Goal: Task Accomplishment & Management: Use online tool/utility

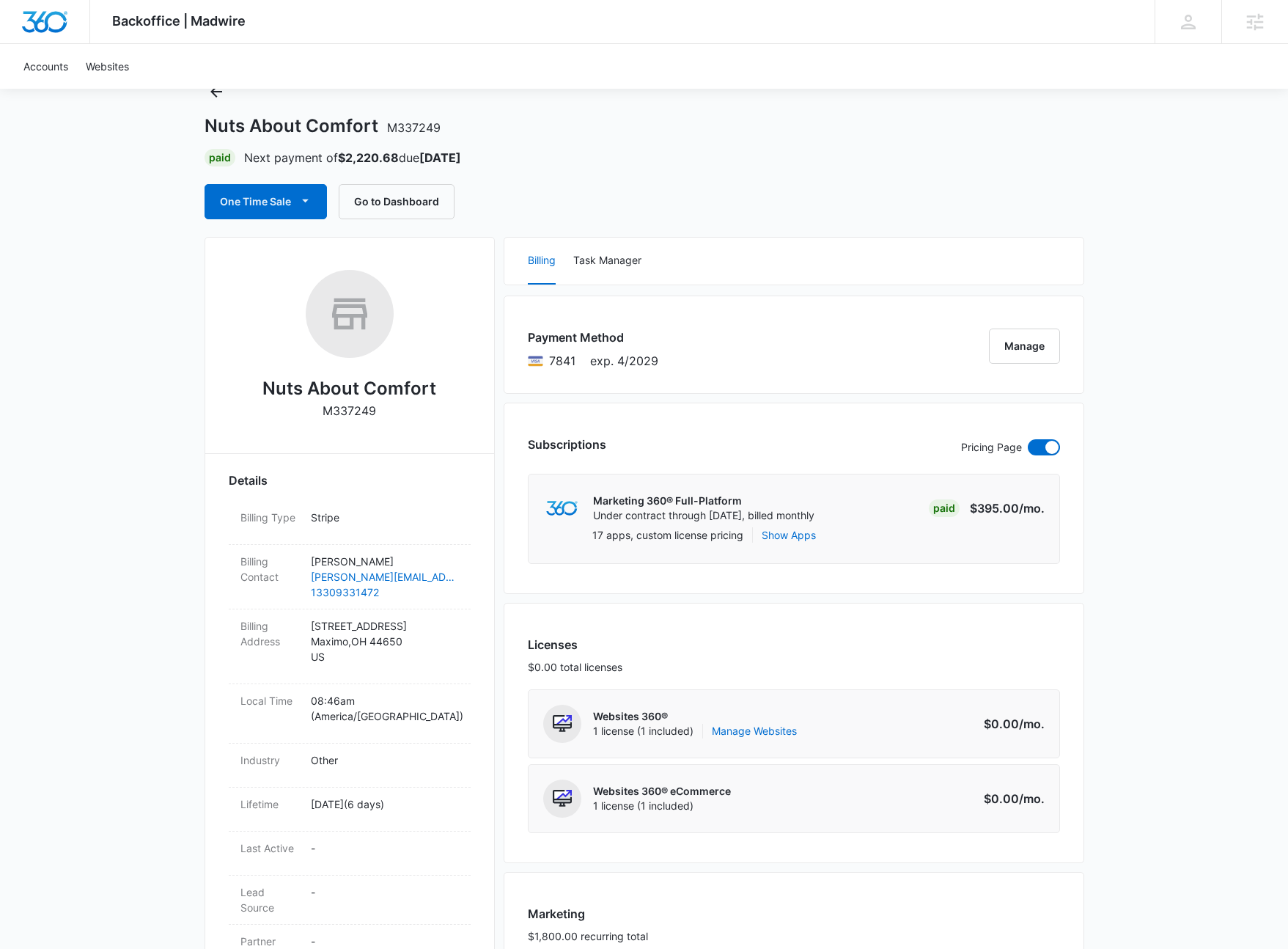
scroll to position [121, 0]
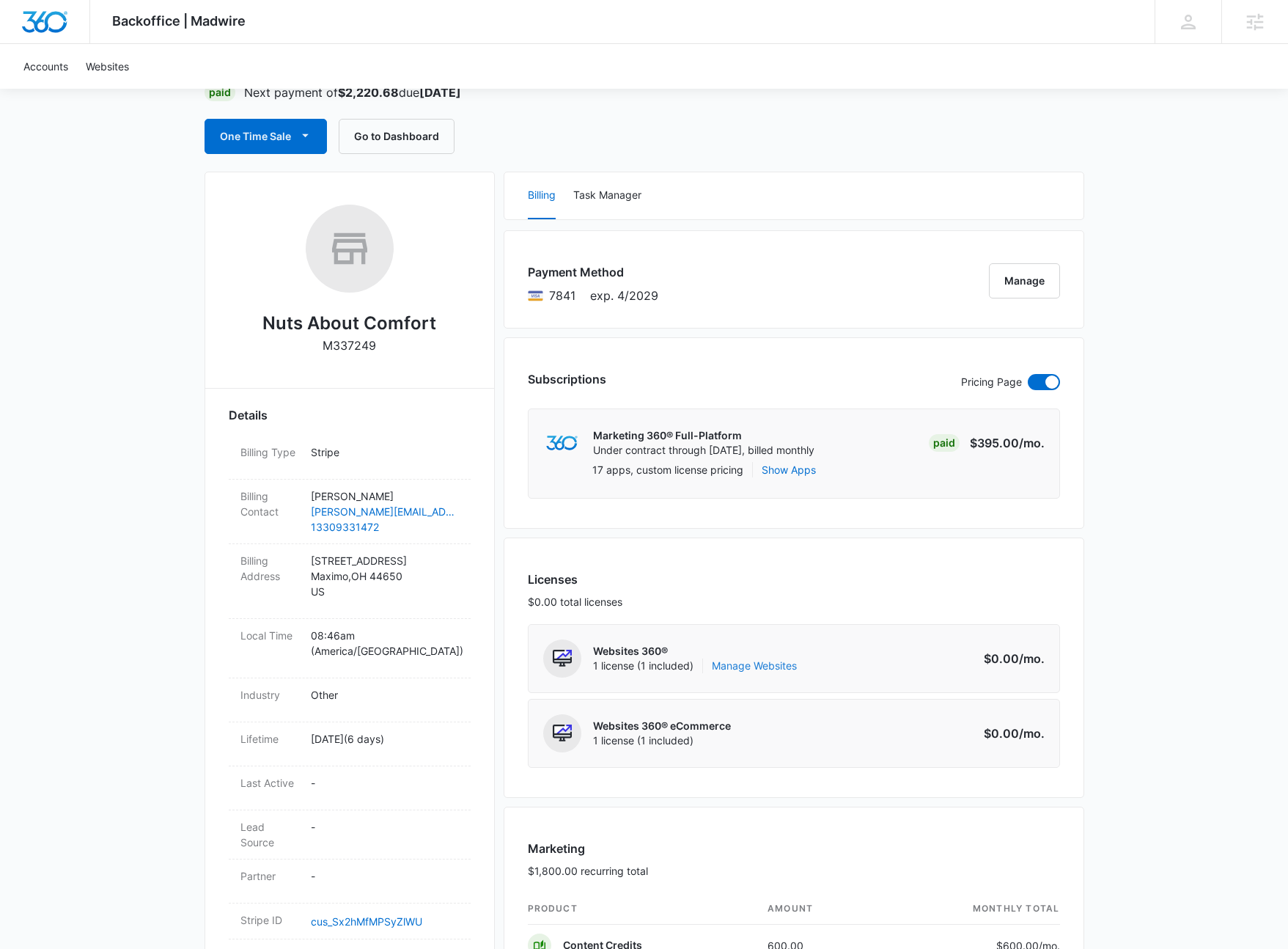
click at [779, 667] on link "Manage Websites" at bounding box center [754, 666] width 85 height 15
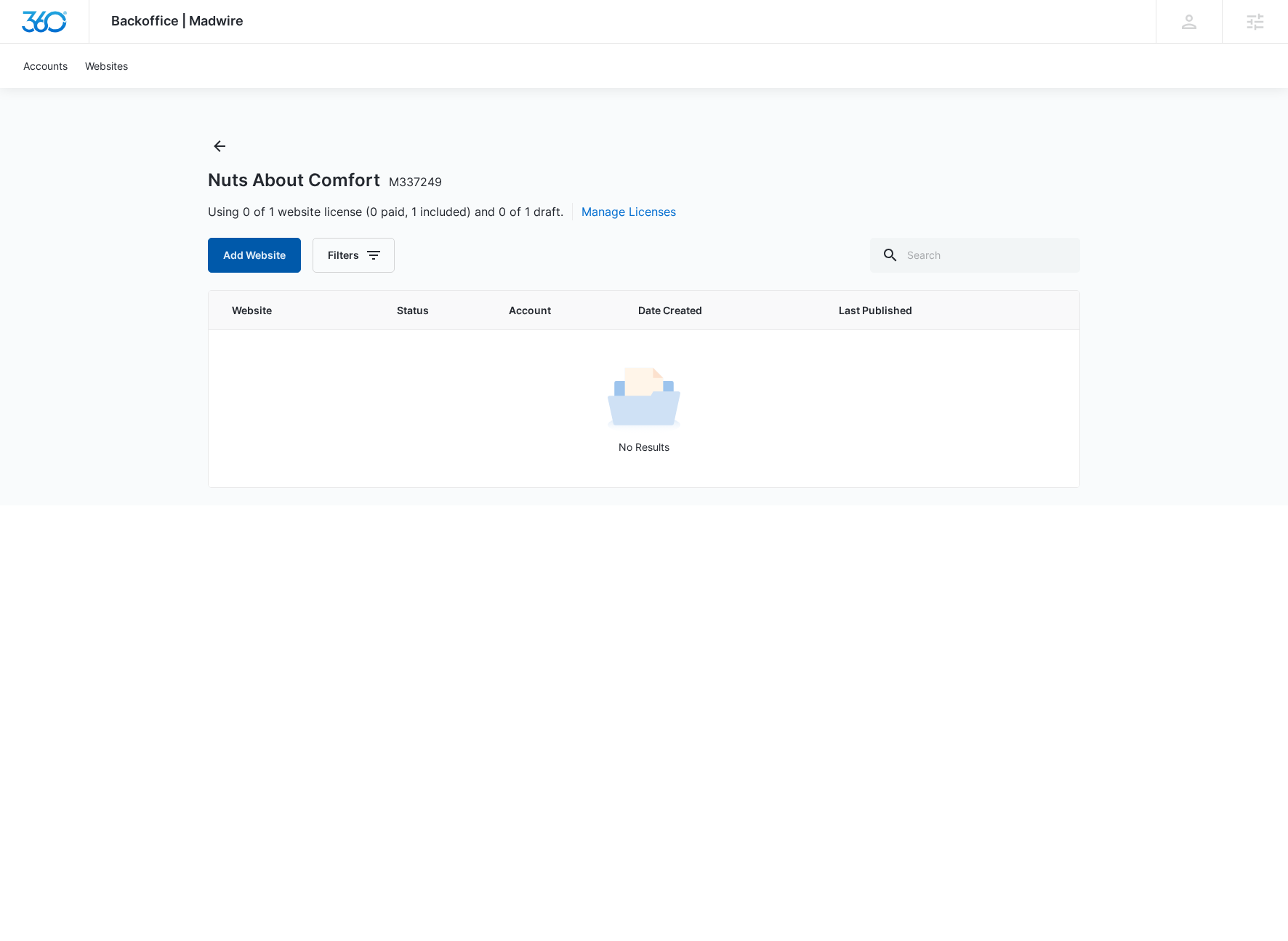
click at [252, 254] on button "Add Website" at bounding box center [254, 255] width 93 height 35
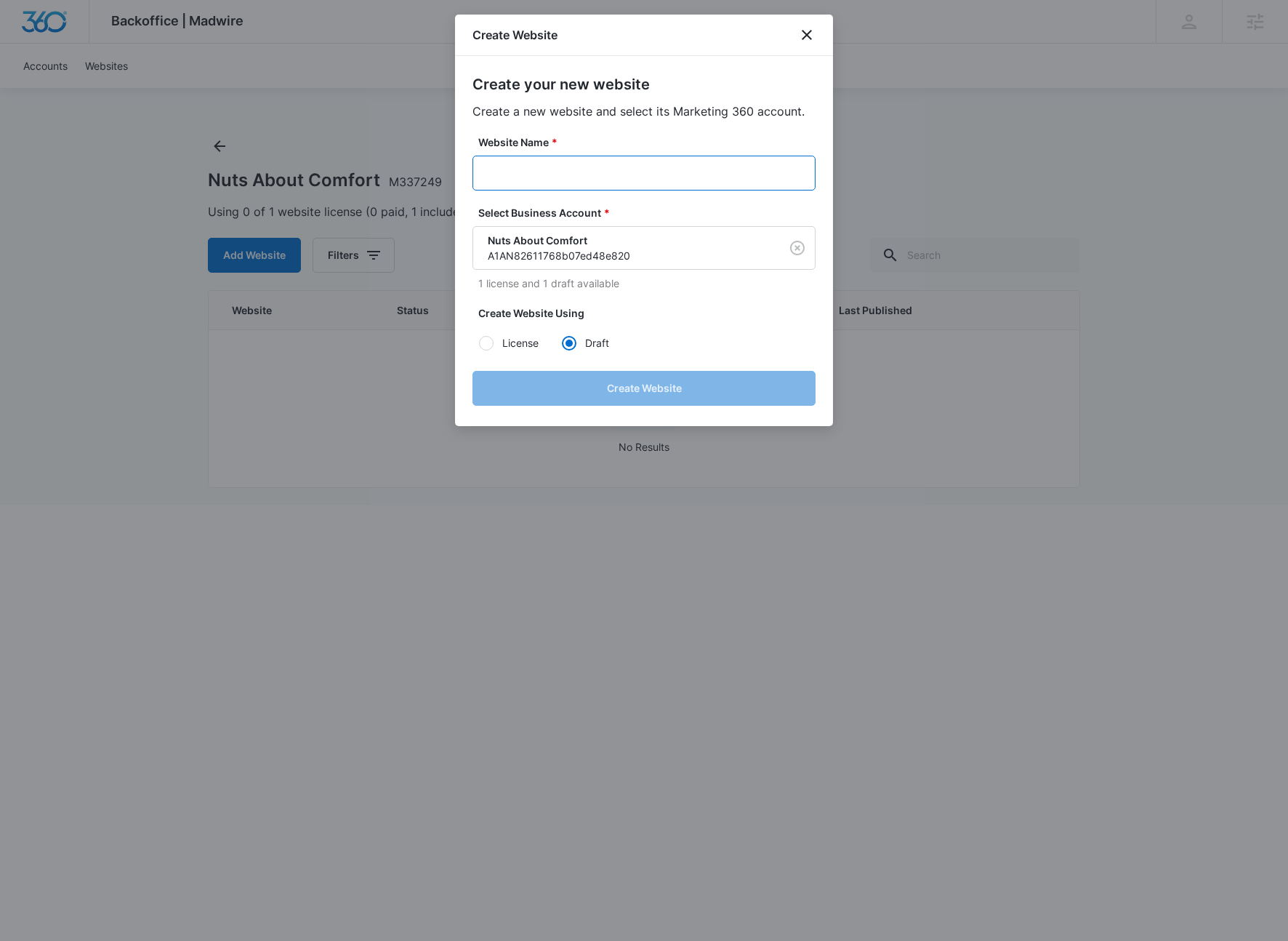
click at [547, 178] on input "Website Name *" at bounding box center [643, 173] width 343 height 35
paste input "M Number M337249 Account Name Nuts About Comfort"
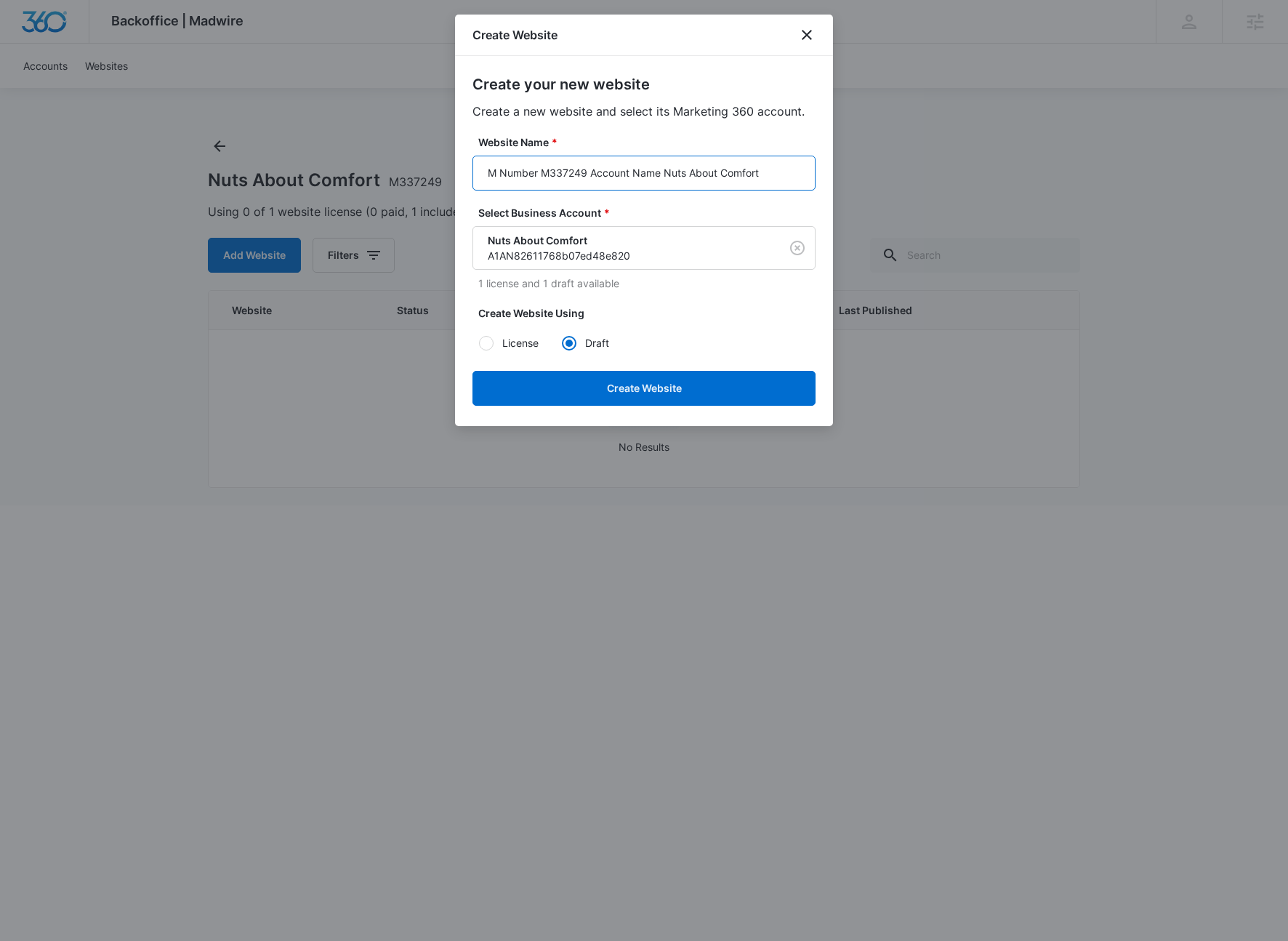
drag, startPoint x: 541, startPoint y: 173, endPoint x: 471, endPoint y: 178, distance: 70.2
click at [472, 178] on input "M Number M337249 Account Name Nuts About Comfort" at bounding box center [643, 173] width 343 height 35
drag, startPoint x: 539, startPoint y: 175, endPoint x: 611, endPoint y: 175, distance: 72.0
click at [611, 175] on input "M337249 Account Name Nuts About Comfort" at bounding box center [643, 173] width 343 height 35
click at [597, 183] on input "M337249 - Nuts About Comfort" at bounding box center [643, 173] width 343 height 35
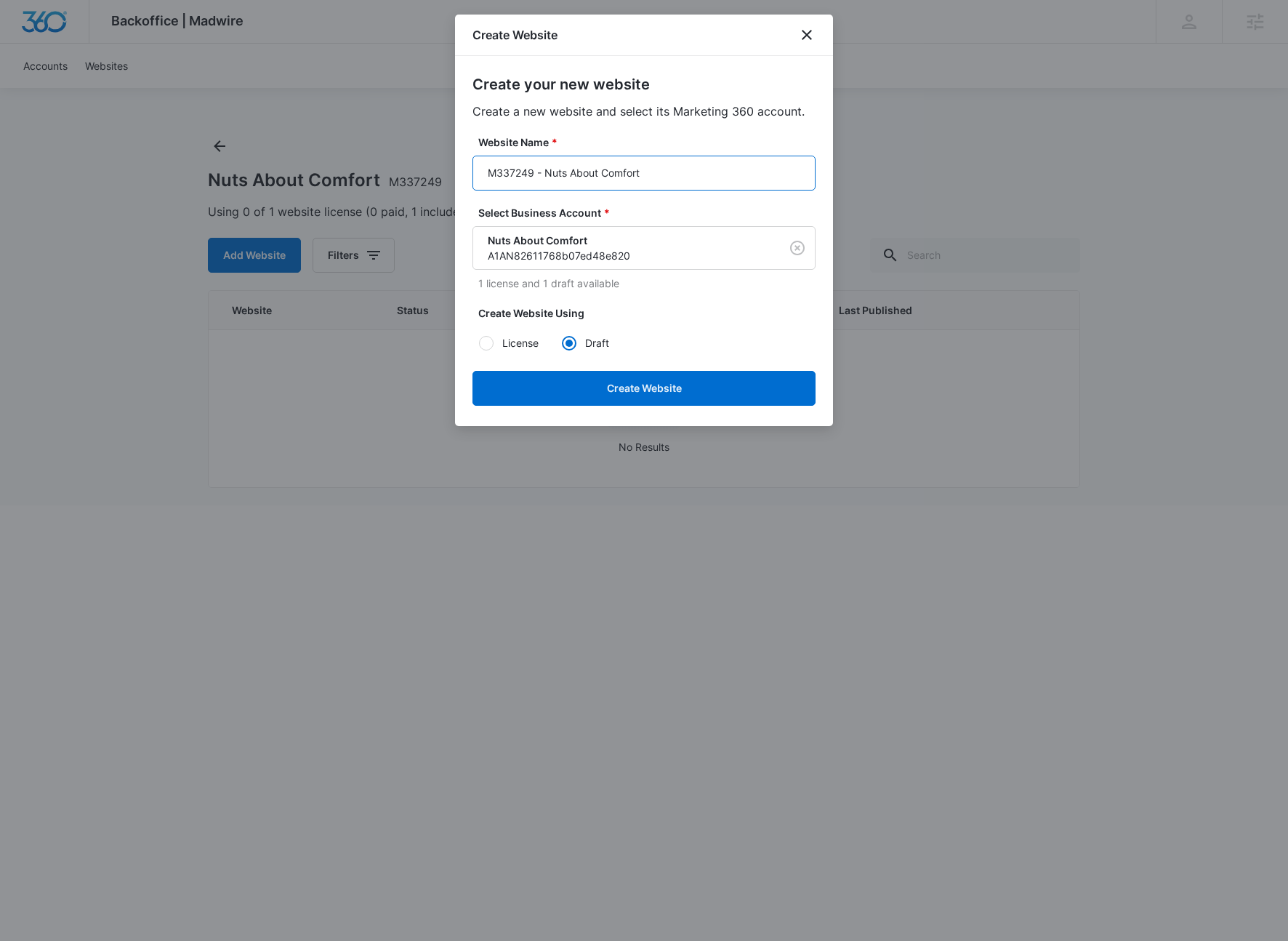
click at [597, 183] on input "M337249 - Nuts About Comfort" at bounding box center [643, 173] width 343 height 35
type input "M337249 - Nuts About Comfort"
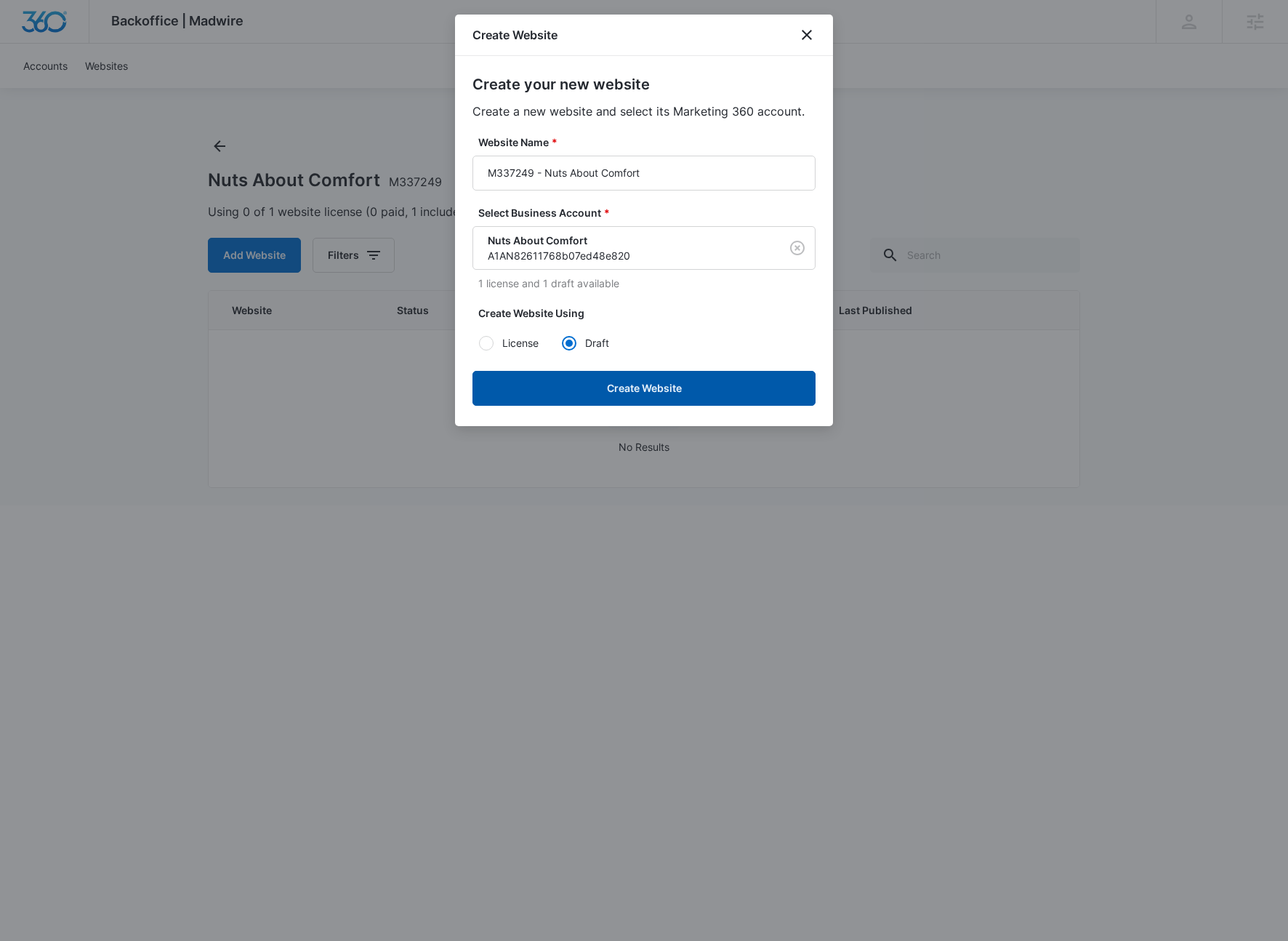
click at [645, 389] on button "Create Website" at bounding box center [643, 388] width 343 height 35
